Goal: Navigation & Orientation: Find specific page/section

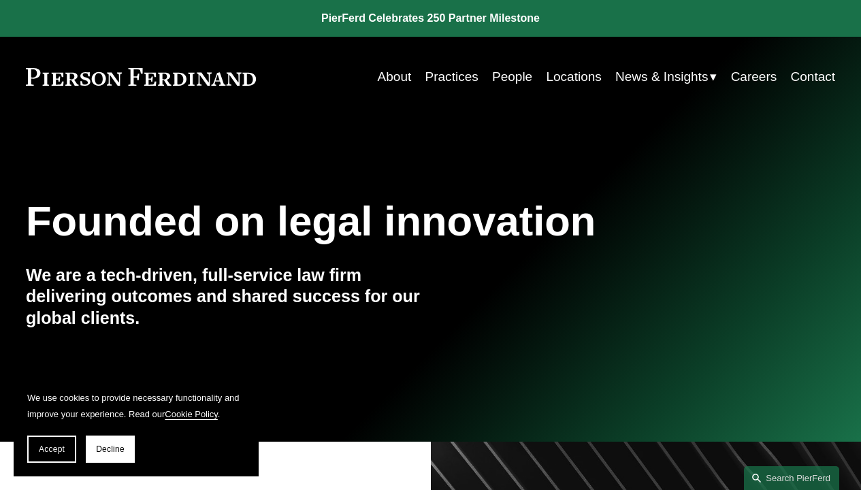
click at [52, 449] on span "Accept" at bounding box center [52, 450] width 26 height 10
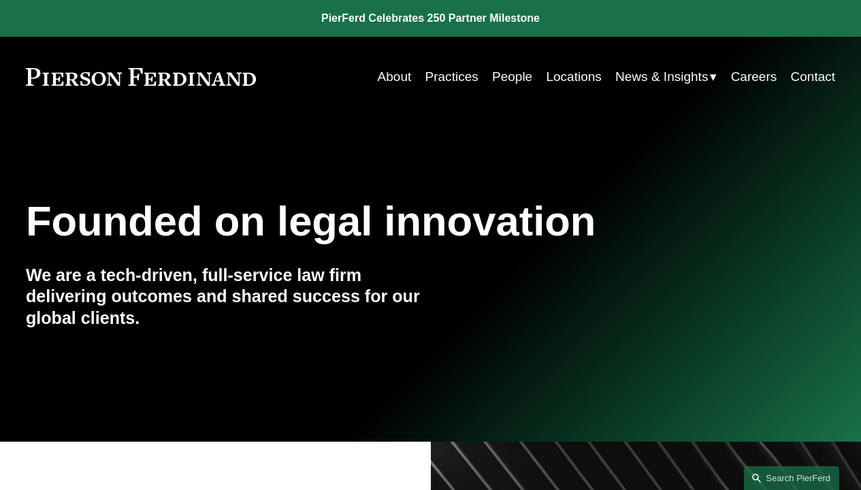
click at [812, 77] on link "Contact" at bounding box center [813, 77] width 45 height 26
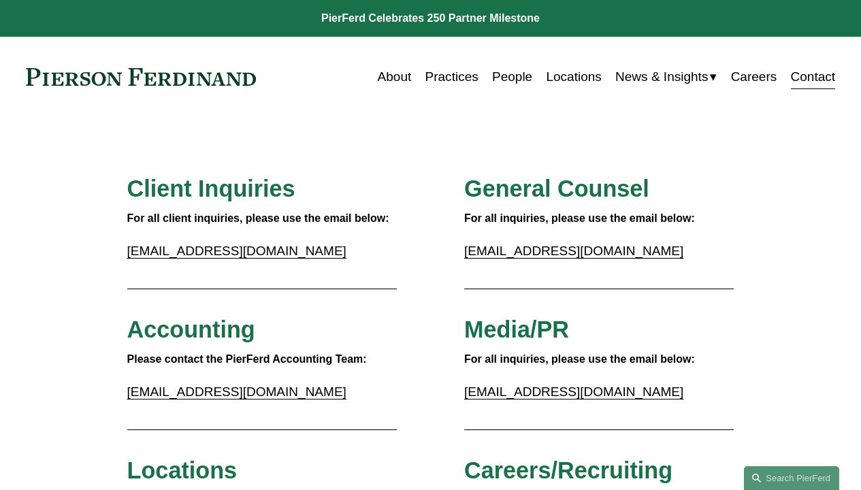
click at [753, 77] on link "Careers" at bounding box center [754, 77] width 46 height 26
